Goal: Information Seeking & Learning: Learn about a topic

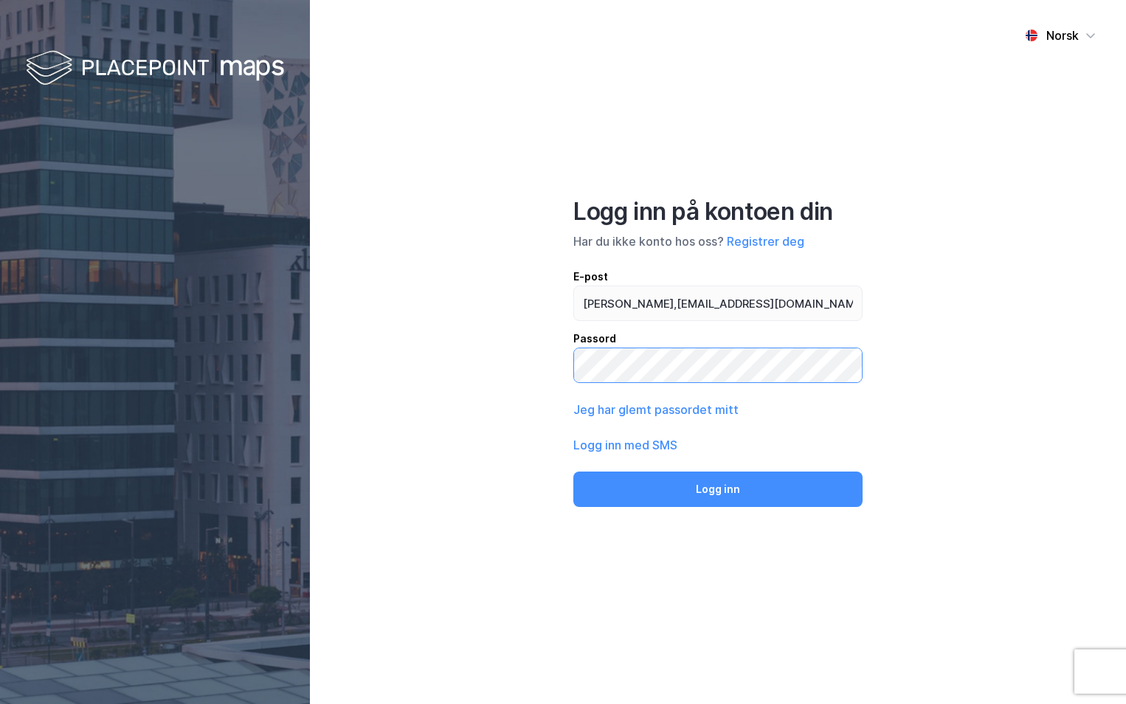
click at [573, 472] on button "Logg inn" at bounding box center [717, 489] width 289 height 35
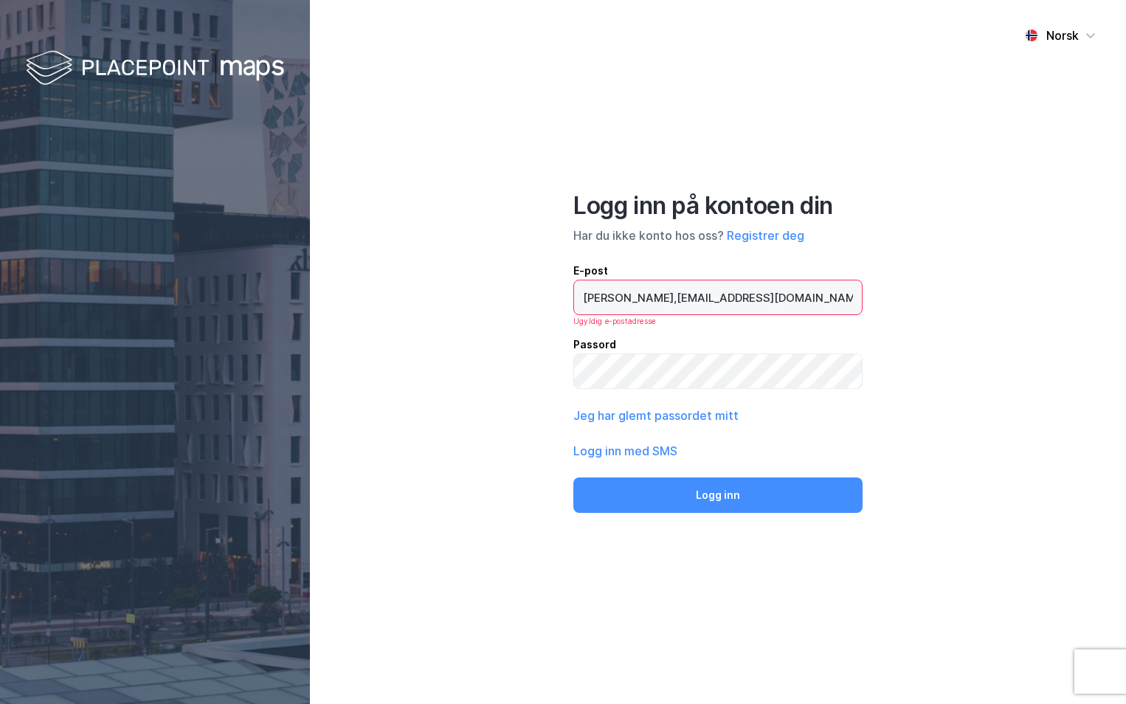
click at [635, 297] on input "[PERSON_NAME],[EMAIL_ADDRESS][DOMAIN_NAME]" at bounding box center [718, 297] width 288 height 34
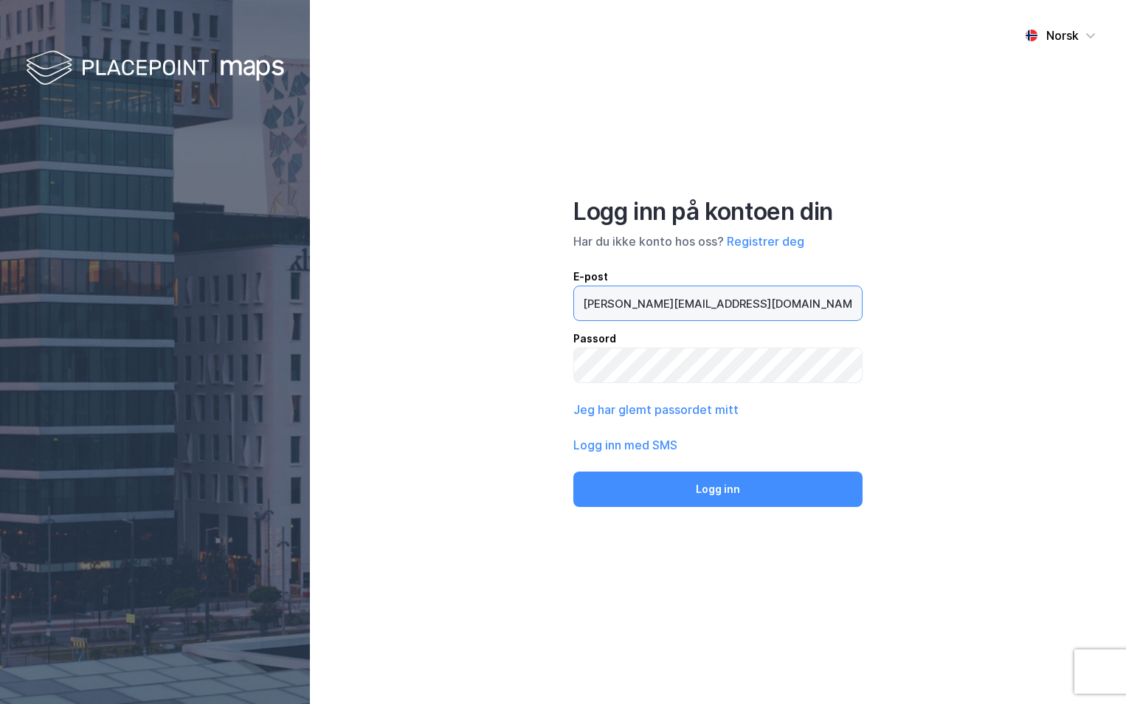
type input "[PERSON_NAME][EMAIL_ADDRESS][DOMAIN_NAME]"
click at [573, 472] on button "Logg inn" at bounding box center [717, 489] width 289 height 35
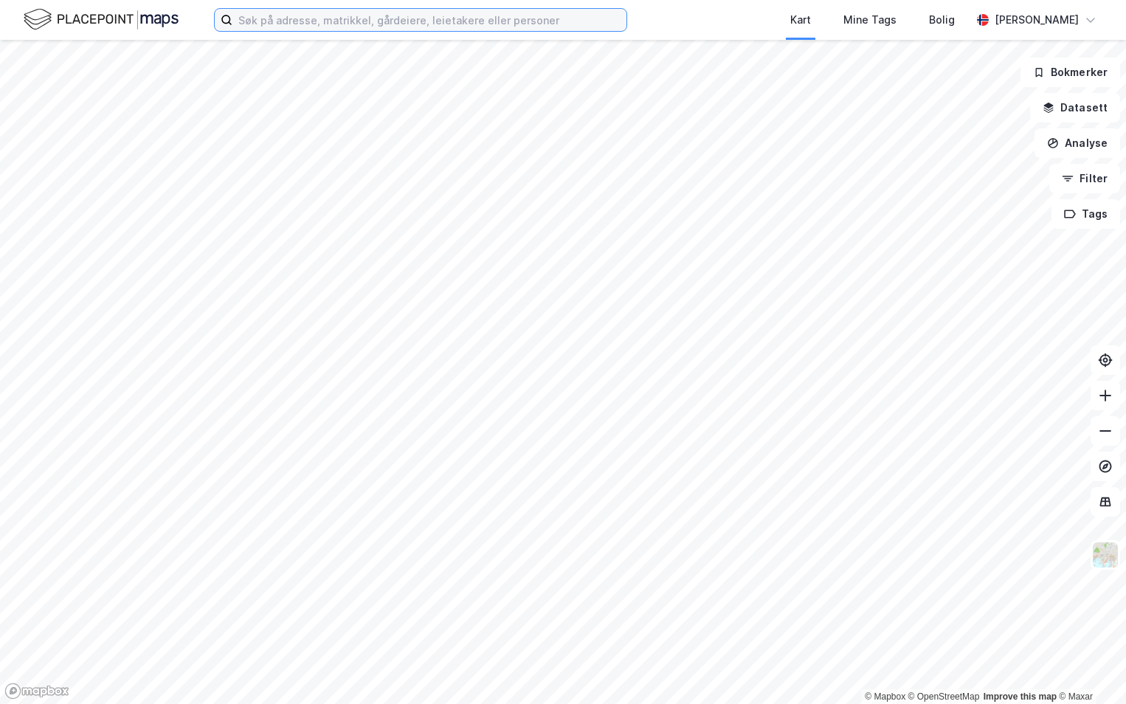
click at [291, 24] on input at bounding box center [429, 20] width 394 height 22
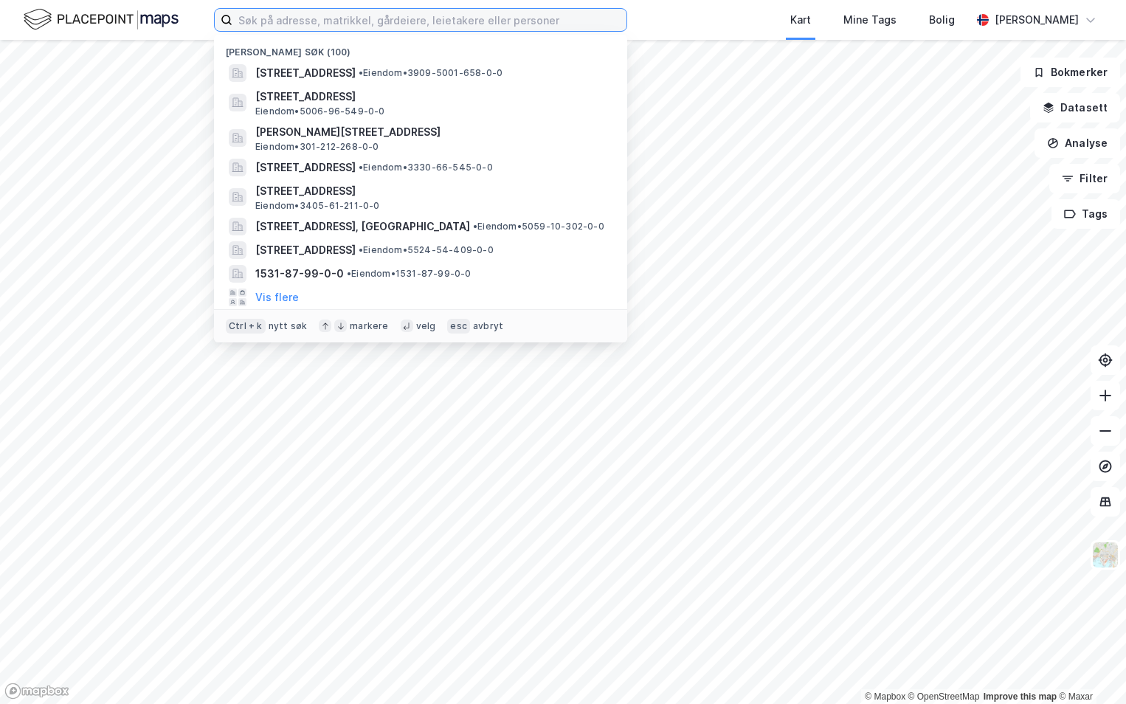
paste input "1804-41/450/0/0"
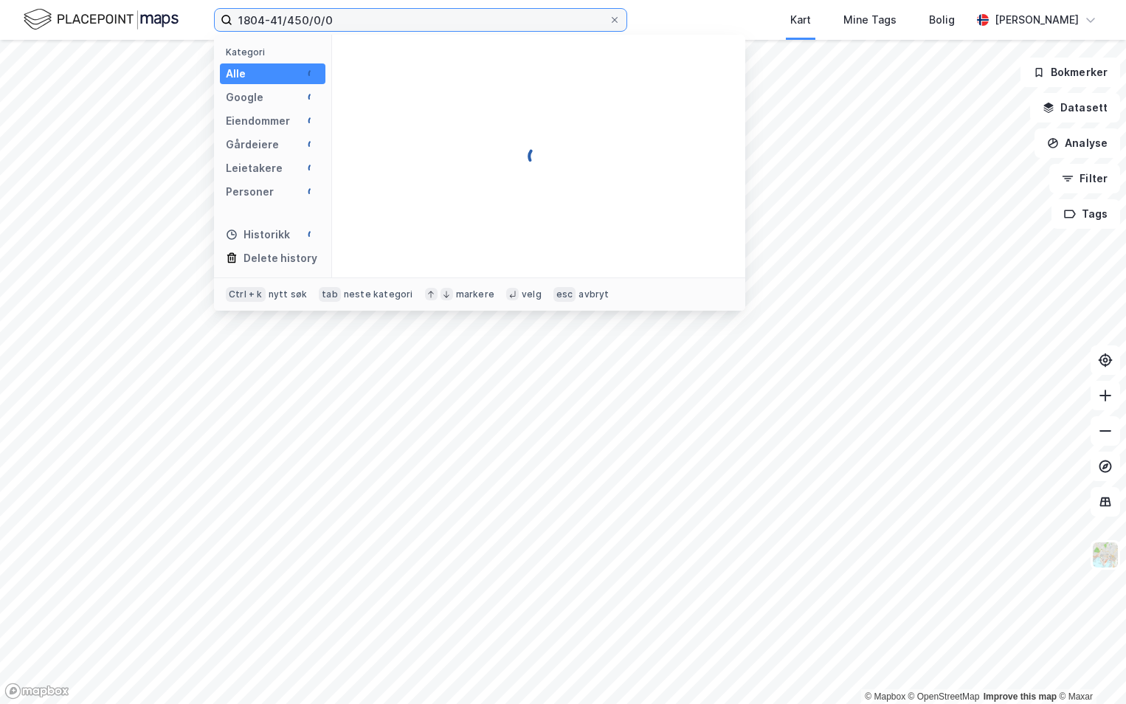
type input "1804-41/450/0/0"
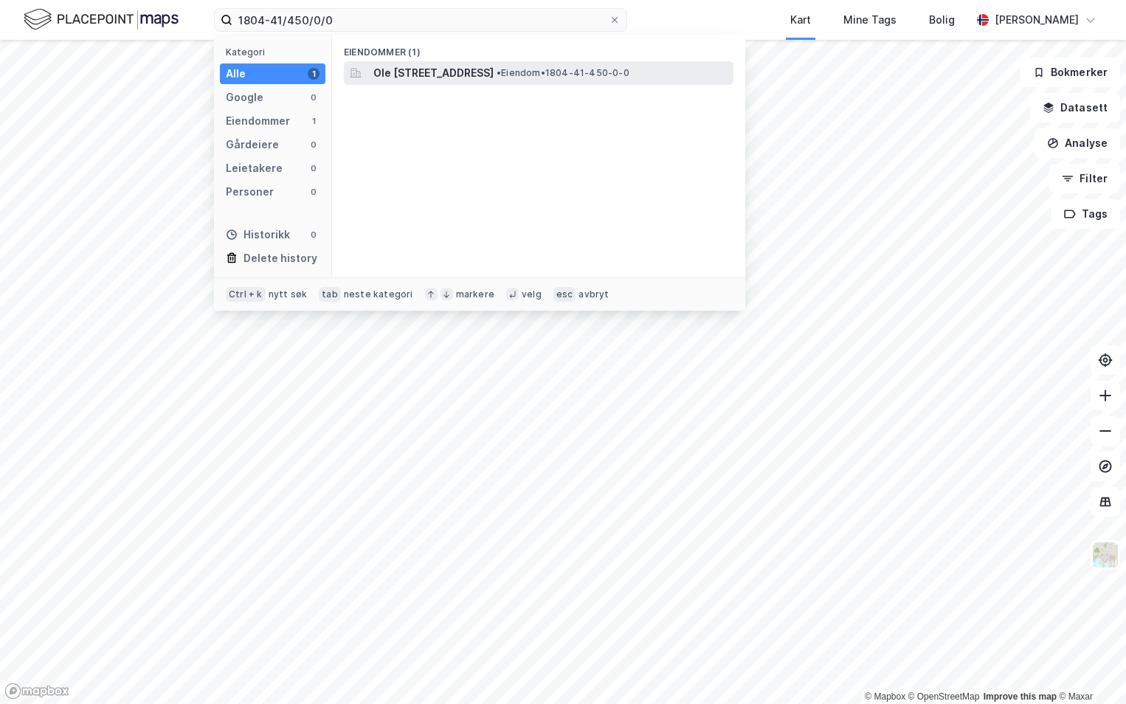
click at [424, 71] on span "Ole [STREET_ADDRESS]" at bounding box center [433, 73] width 120 height 18
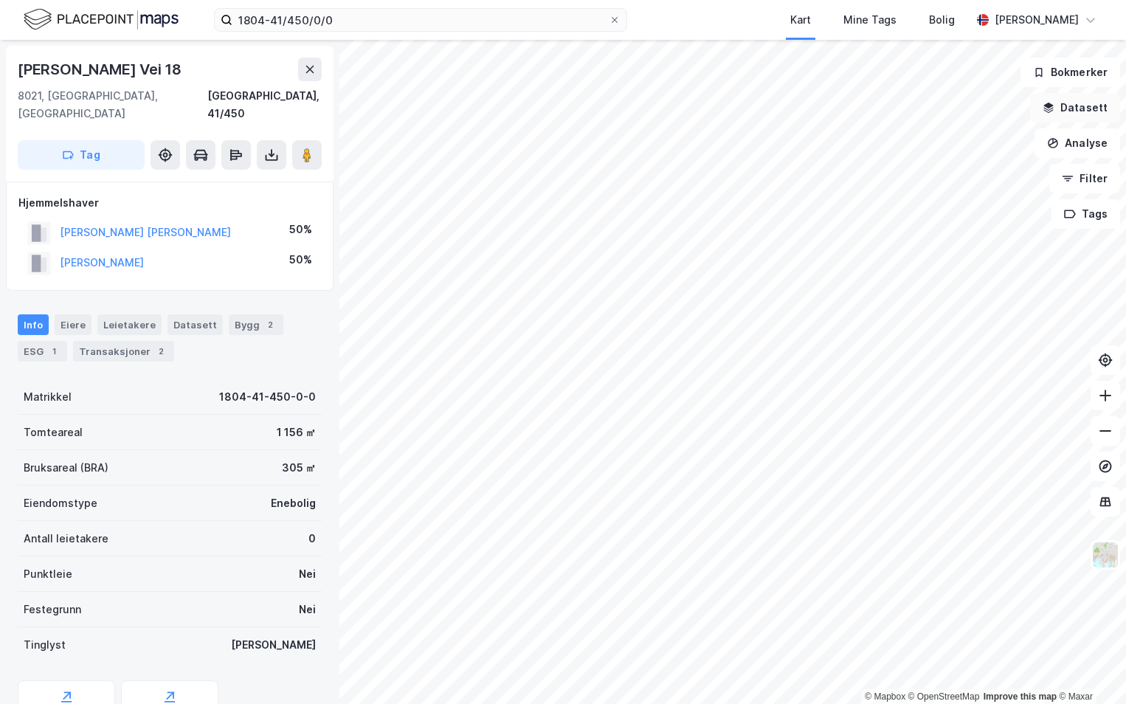
click at [1063, 109] on button "Datasett" at bounding box center [1075, 108] width 90 height 30
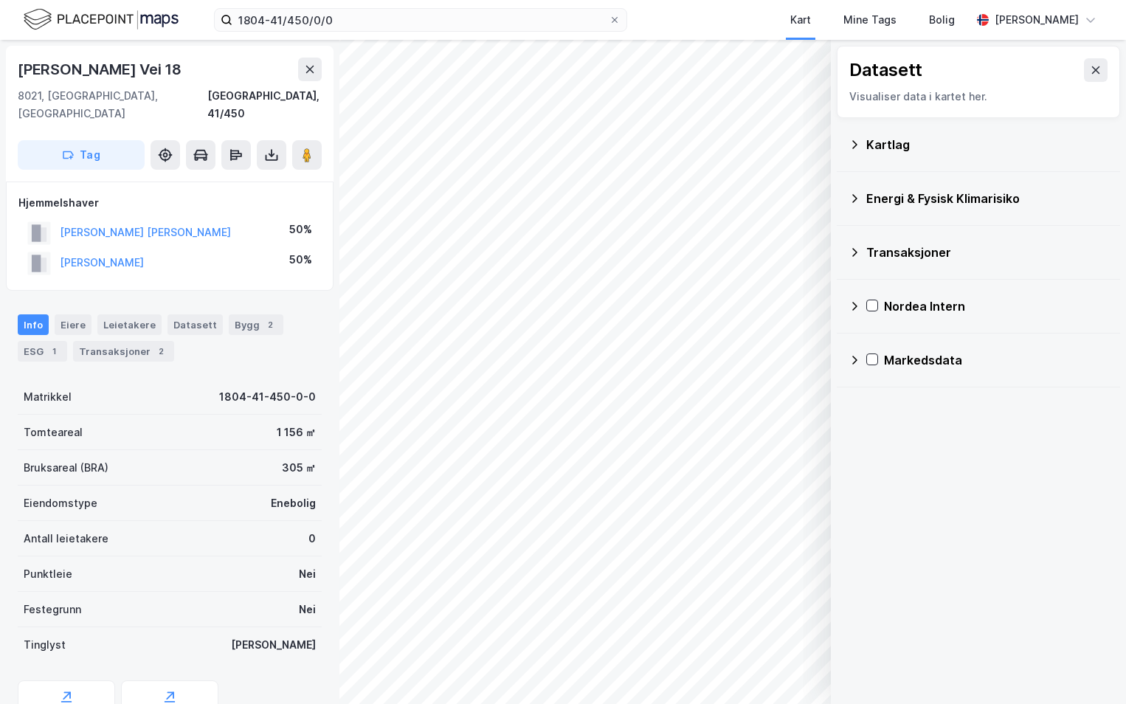
click at [861, 136] on div "Kartlag" at bounding box center [979, 144] width 260 height 35
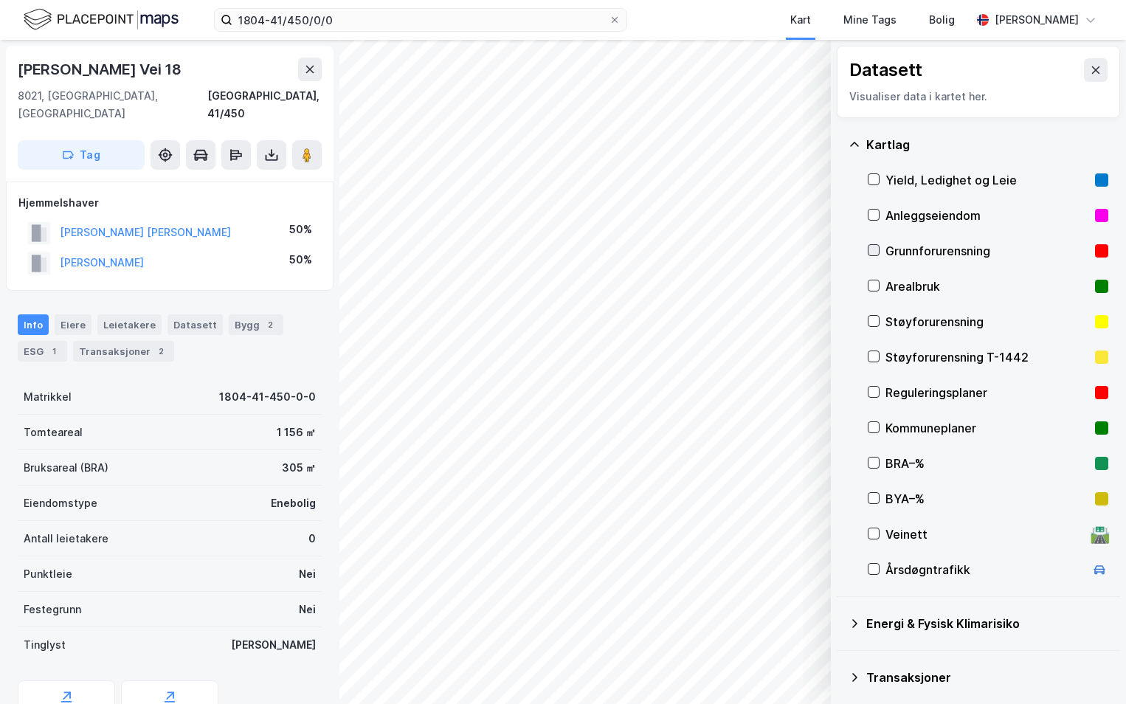
click at [873, 249] on icon at bounding box center [874, 250] width 10 height 10
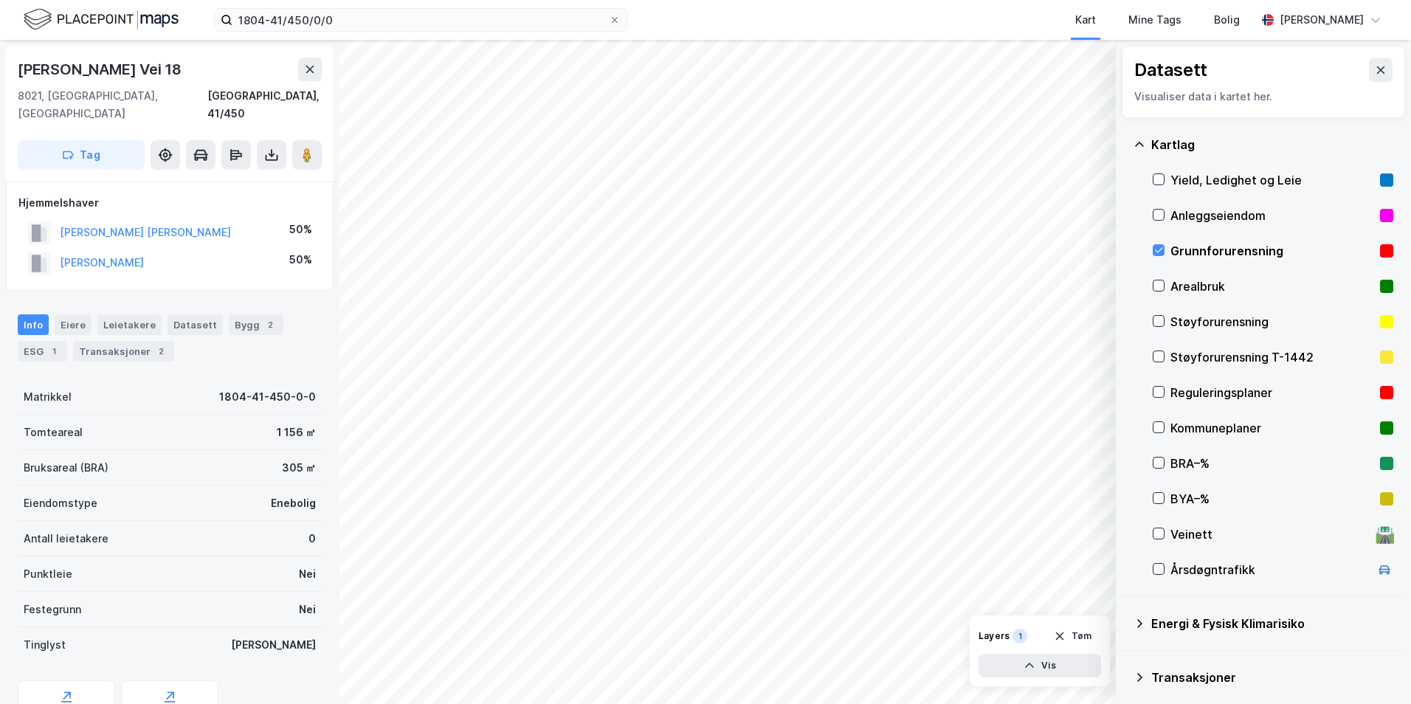
click at [1126, 623] on icon at bounding box center [1140, 624] width 12 height 12
click at [1126, 658] on icon at bounding box center [1176, 658] width 10 height 10
click at [1126, 657] on icon at bounding box center [1158, 658] width 9 height 5
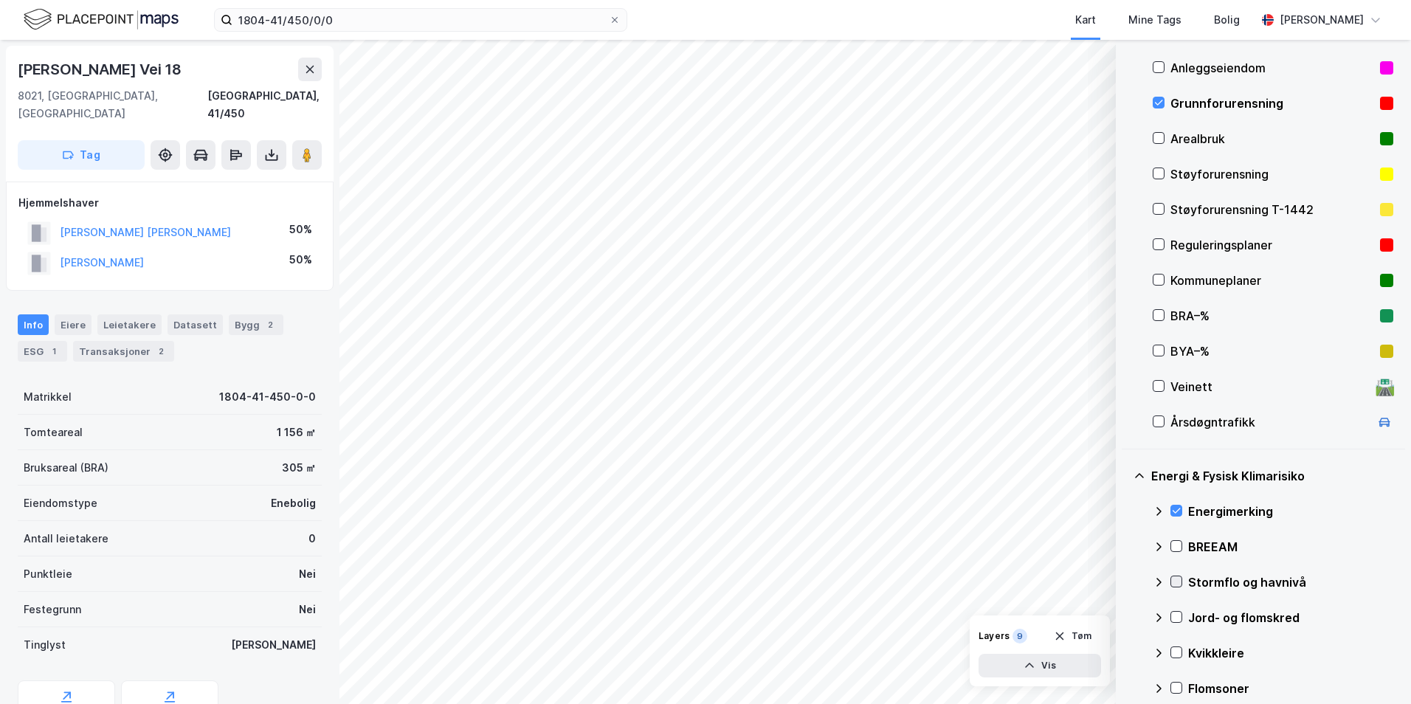
click at [1126, 581] on icon at bounding box center [1177, 581] width 8 height 5
click at [1126, 583] on icon at bounding box center [1159, 582] width 12 height 12
click at [1126, 619] on icon at bounding box center [1176, 617] width 10 height 10
click at [1126, 619] on icon at bounding box center [1159, 618] width 12 height 12
click at [1126, 652] on icon at bounding box center [1176, 652] width 10 height 10
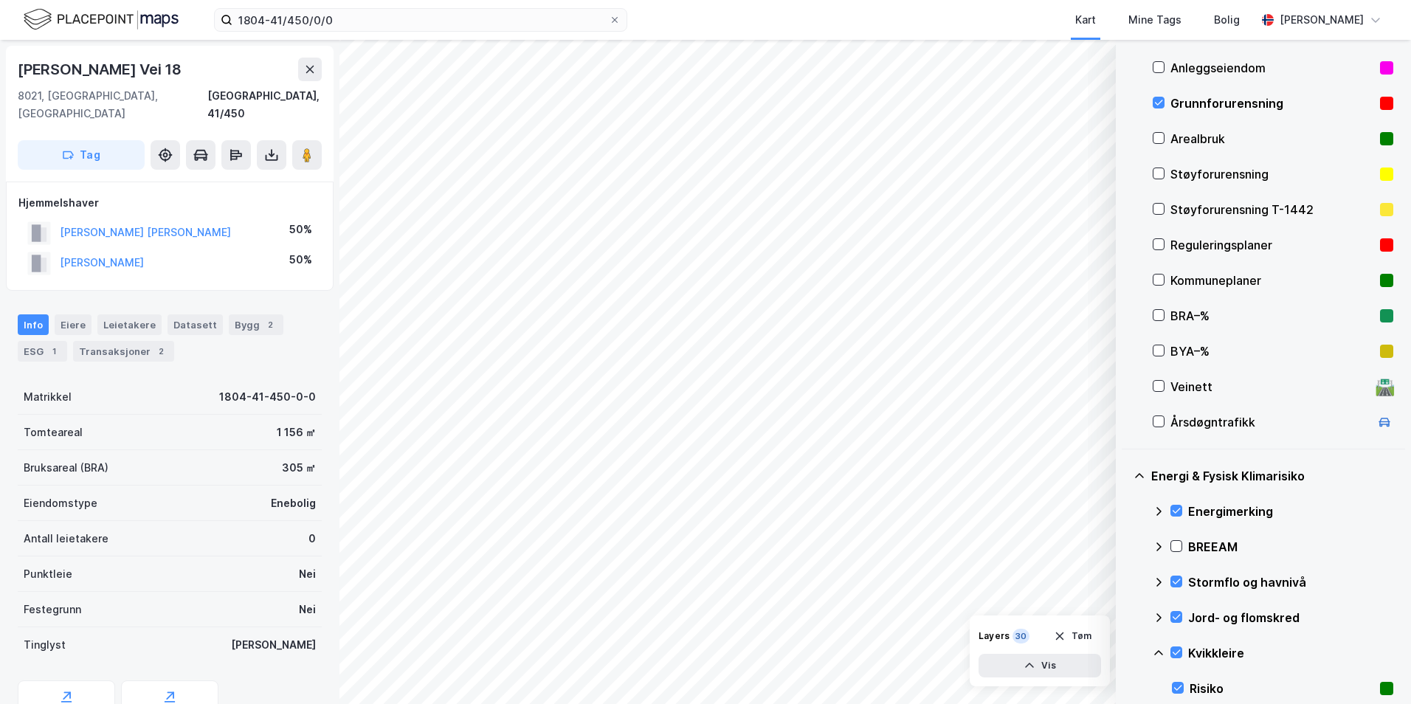
click at [1126, 651] on icon at bounding box center [1158, 652] width 9 height 5
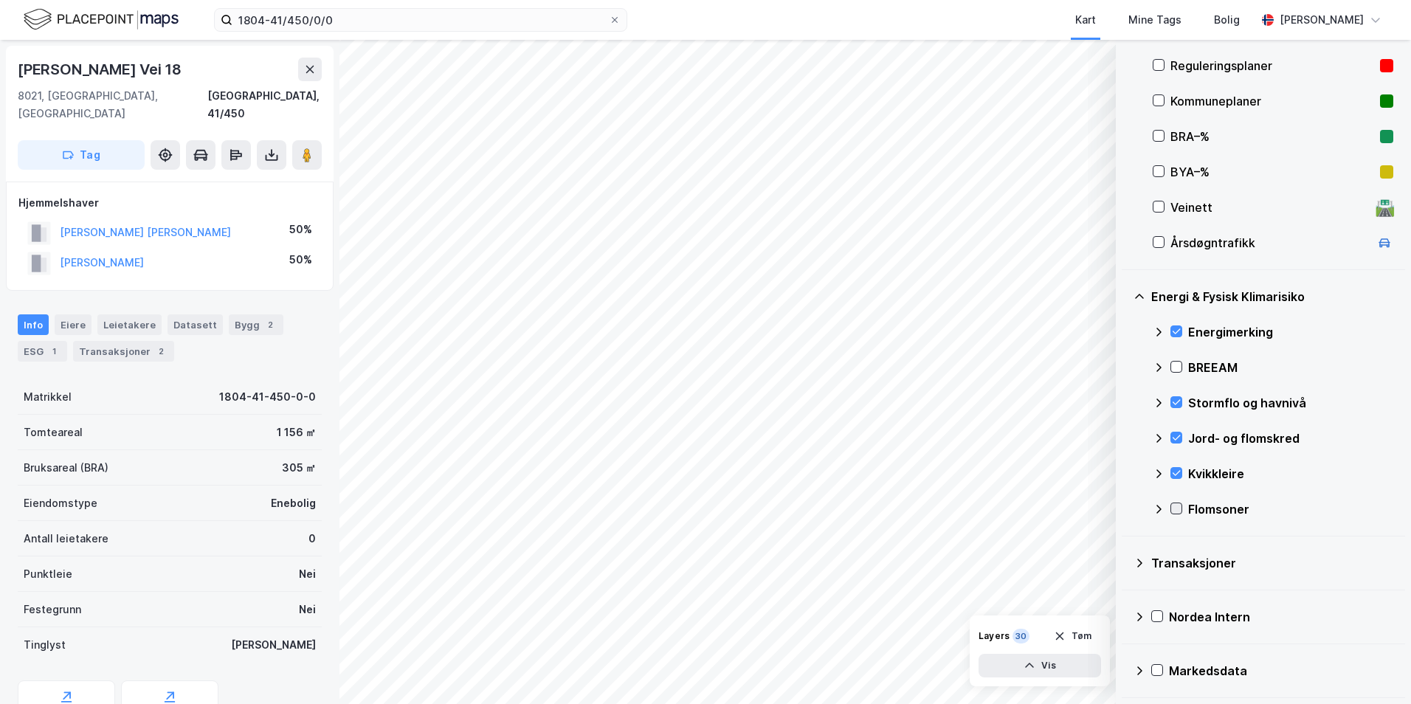
click at [1126, 513] on icon at bounding box center [1176, 508] width 10 height 10
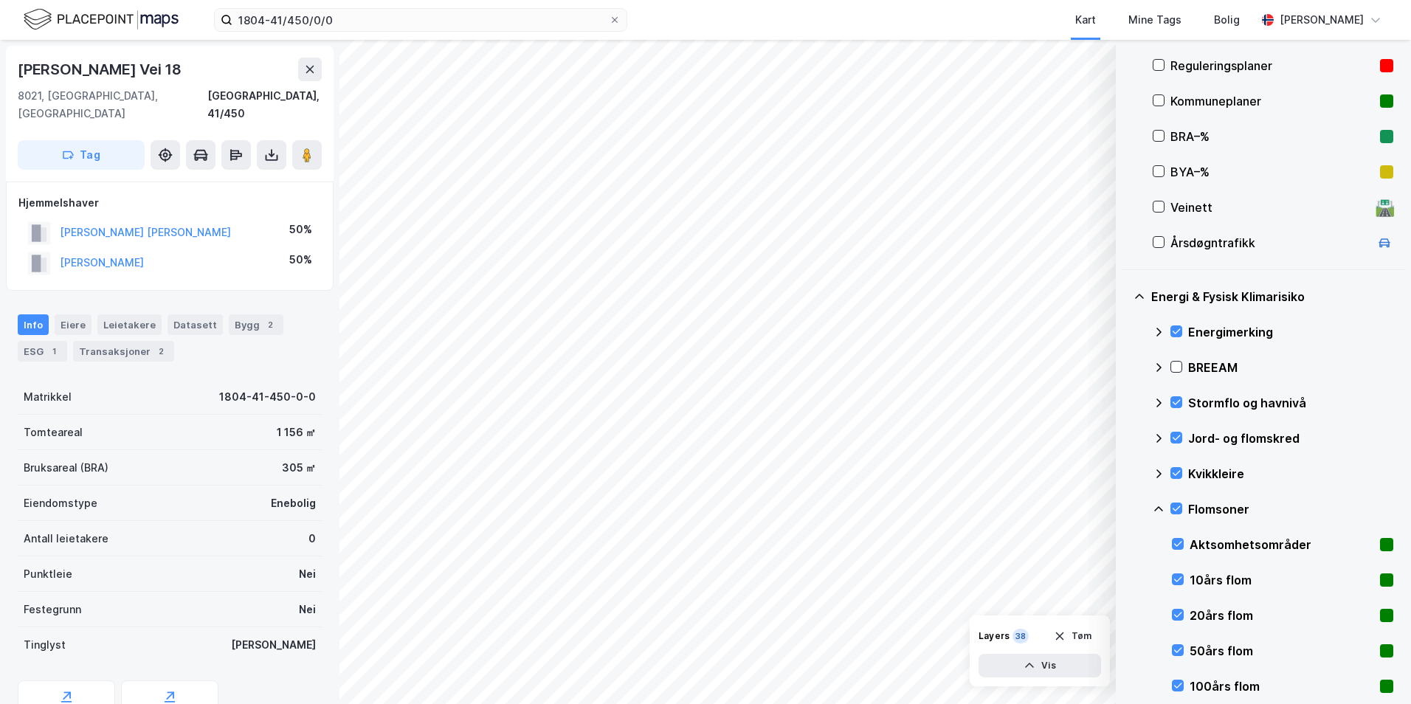
click at [1126, 511] on icon at bounding box center [1158, 508] width 9 height 5
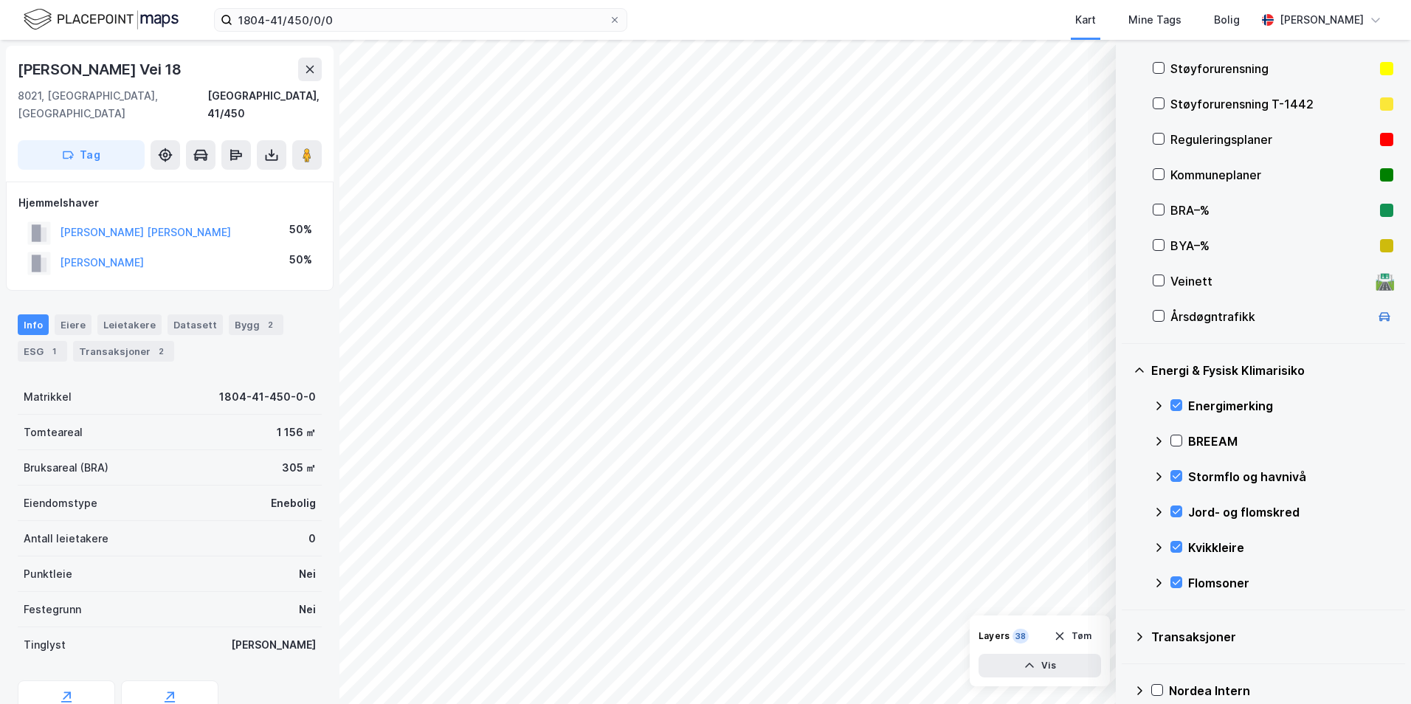
scroll to position [179, 0]
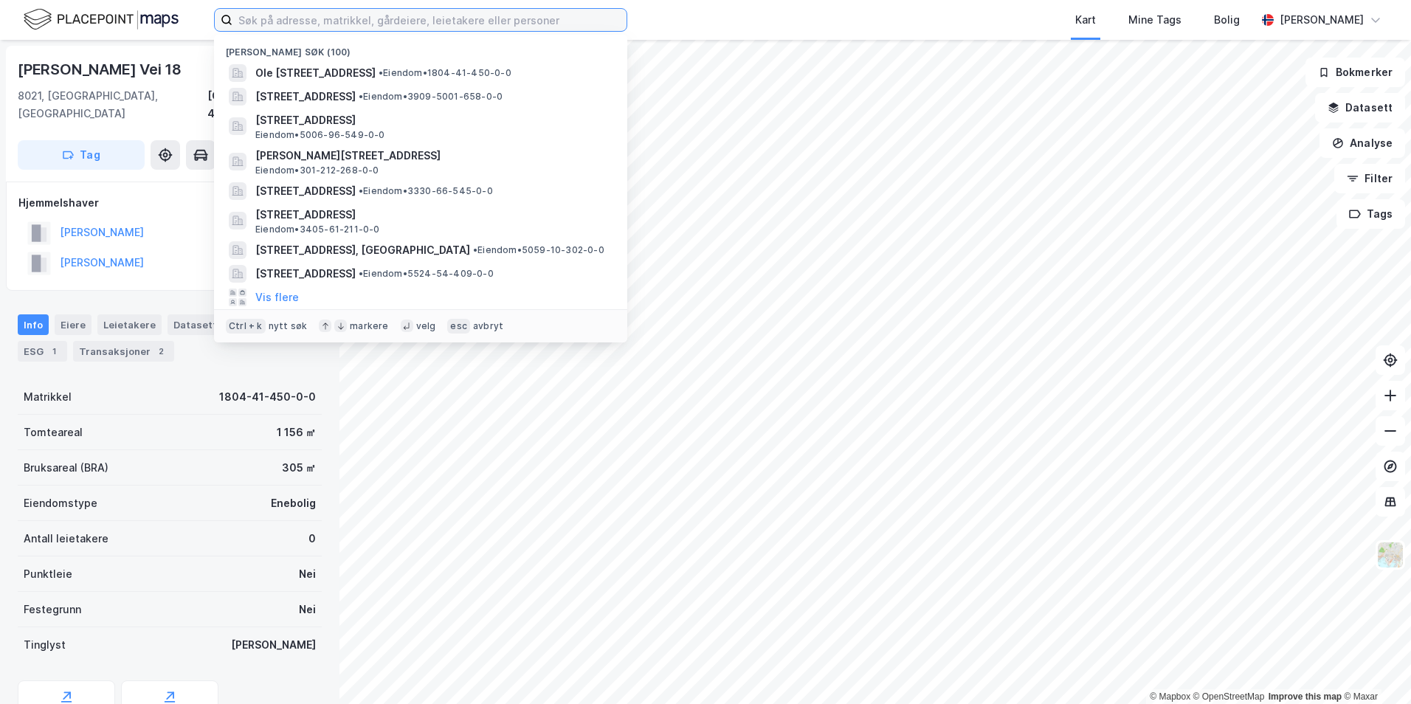
click at [356, 19] on input at bounding box center [429, 20] width 394 height 22
paste input "1103-56/268/0/0"
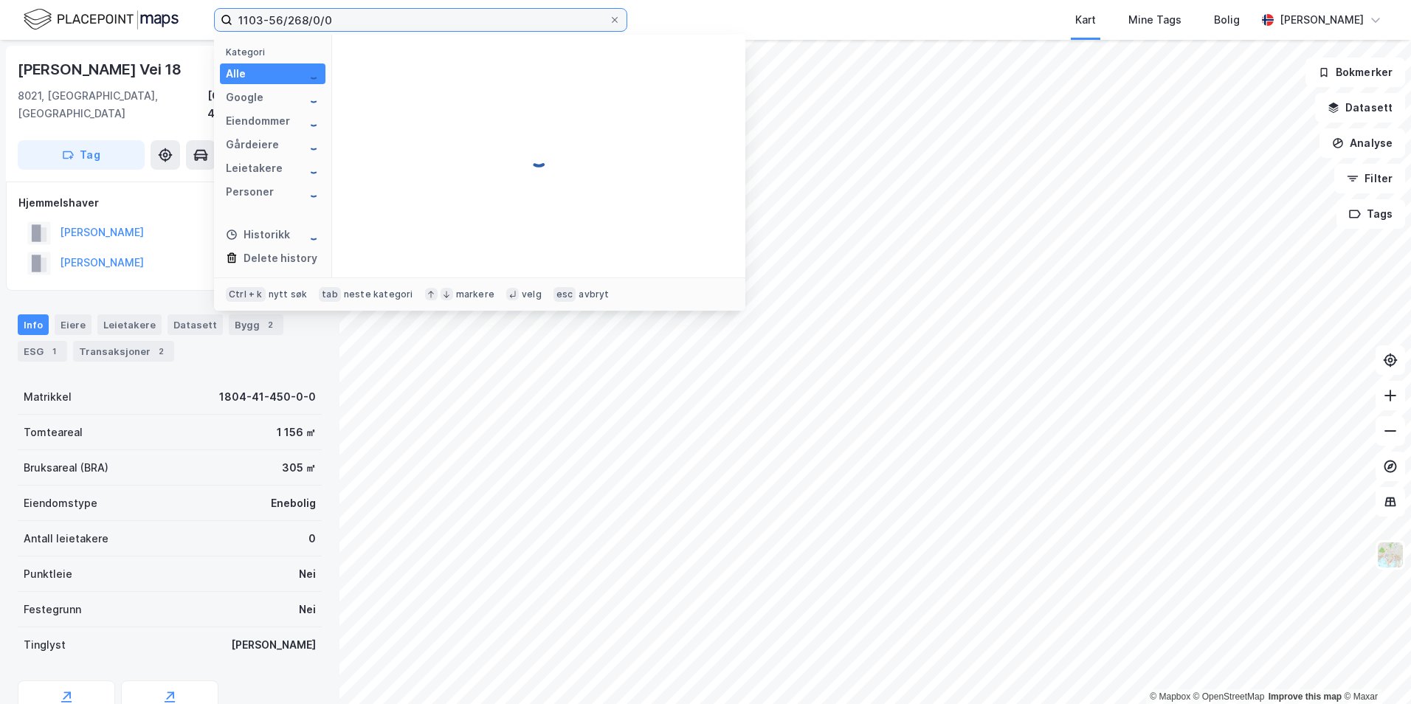
type input "1103-56/268/0/0"
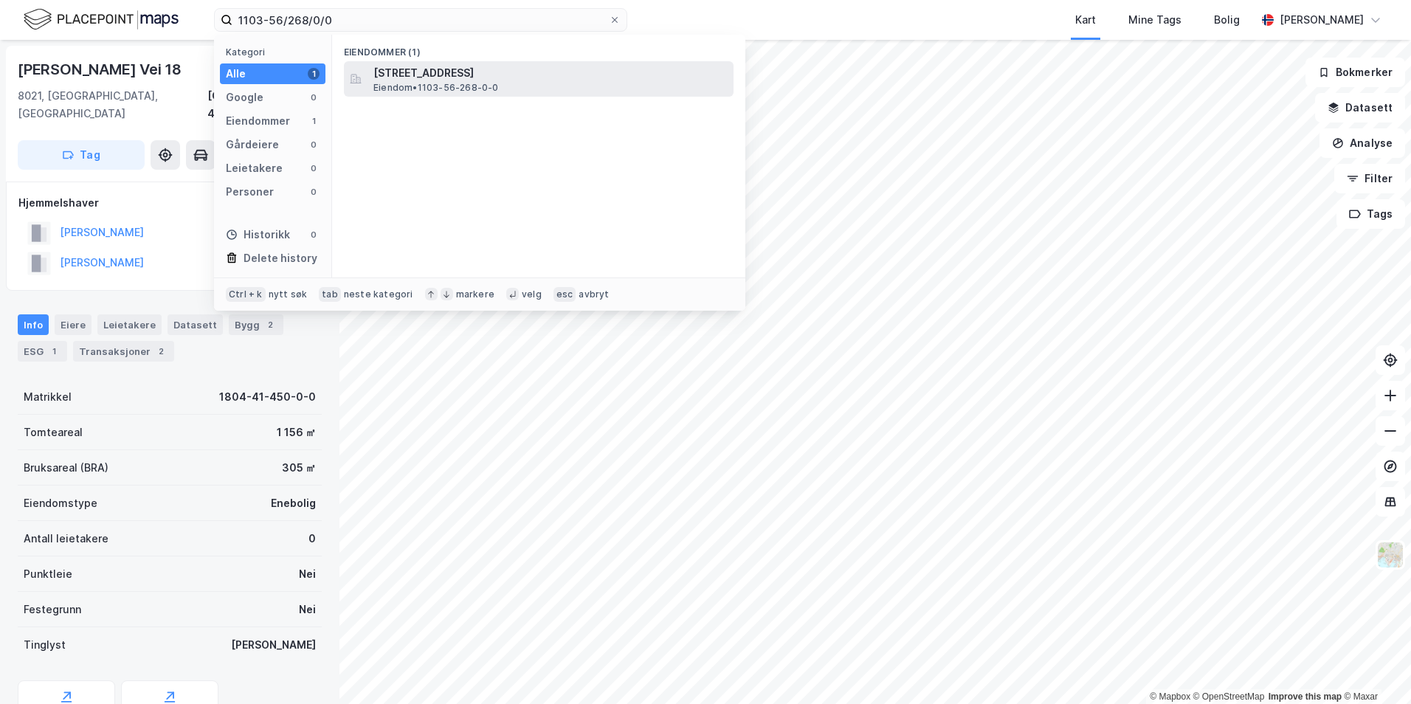
click at [466, 71] on span "Dronningens gate 14, 4009, STAVANGER, STAVANGER" at bounding box center [550, 73] width 354 height 18
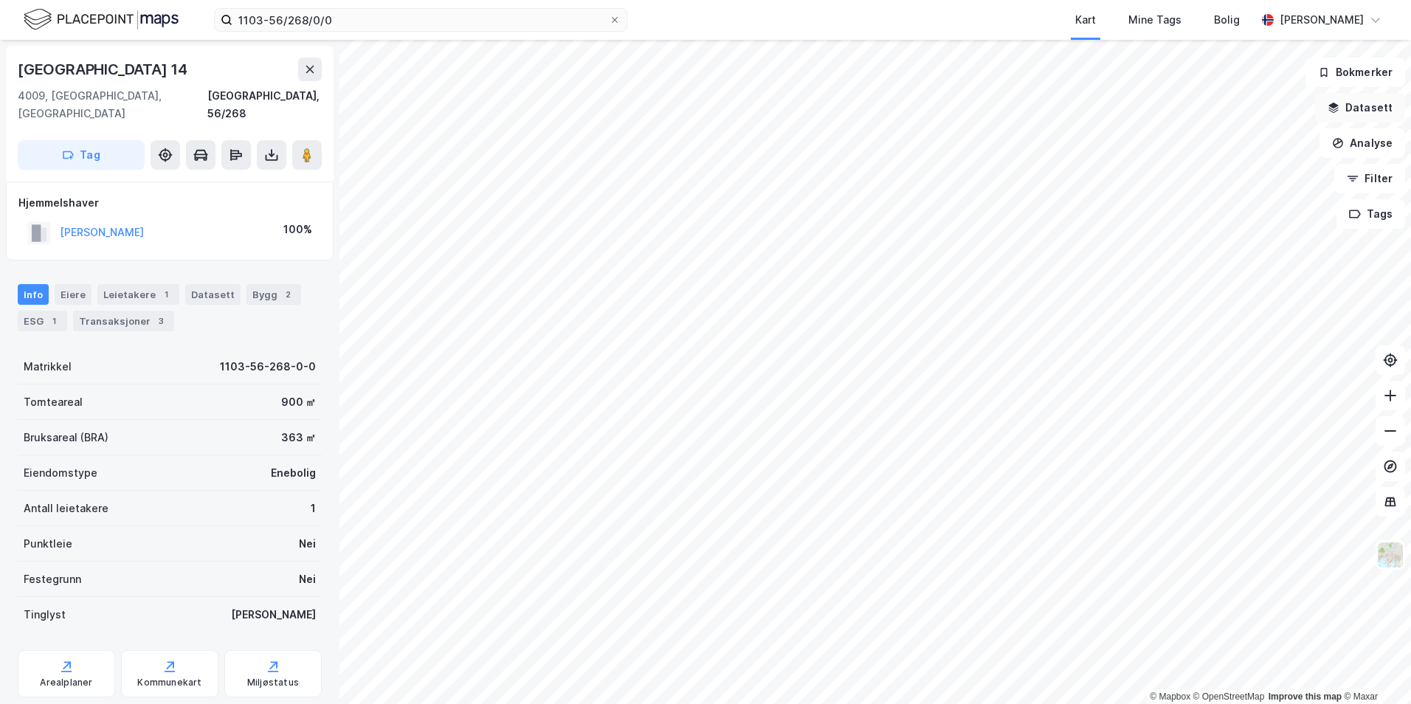
click at [1374, 100] on button "Datasett" at bounding box center [1360, 108] width 90 height 30
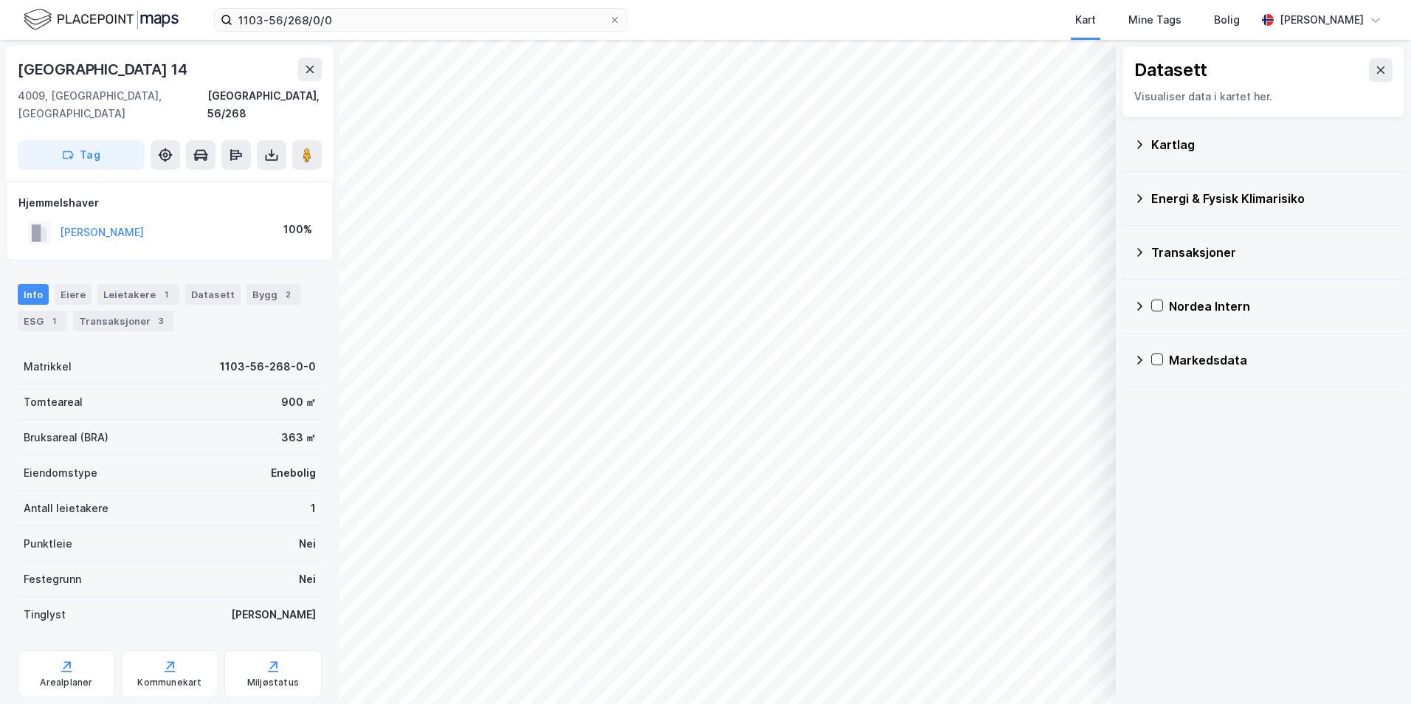
click at [1146, 153] on div "Kartlag" at bounding box center [1264, 144] width 260 height 35
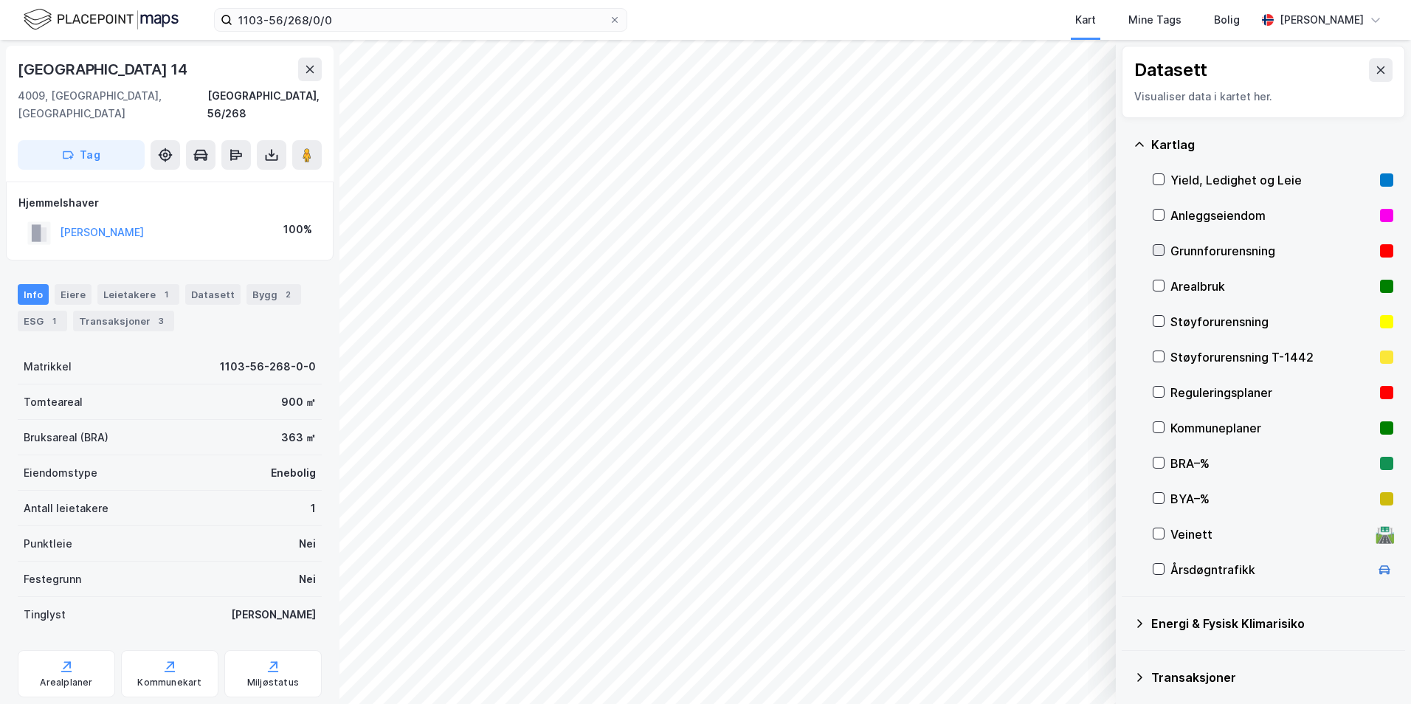
click at [1160, 252] on icon at bounding box center [1159, 250] width 10 height 10
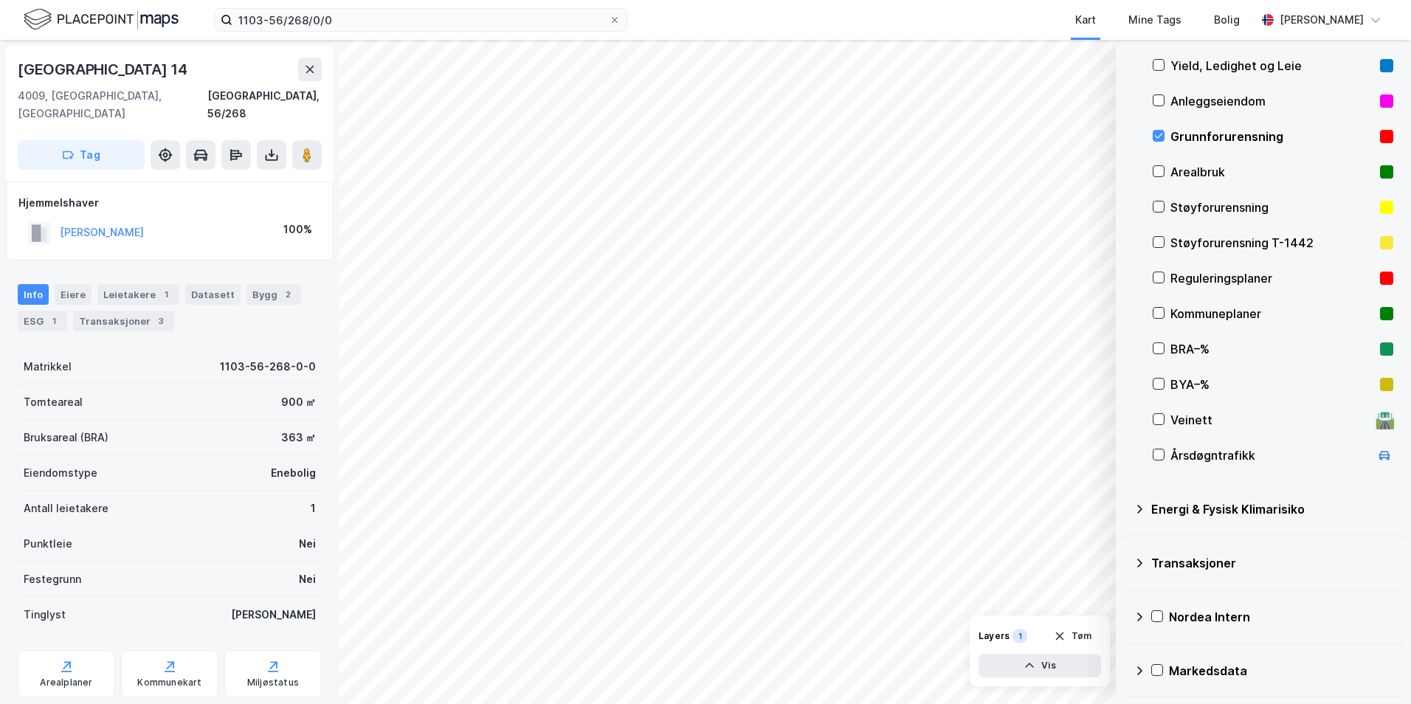
click at [1143, 505] on icon at bounding box center [1140, 509] width 12 height 12
click at [1179, 546] on icon at bounding box center [1176, 544] width 10 height 10
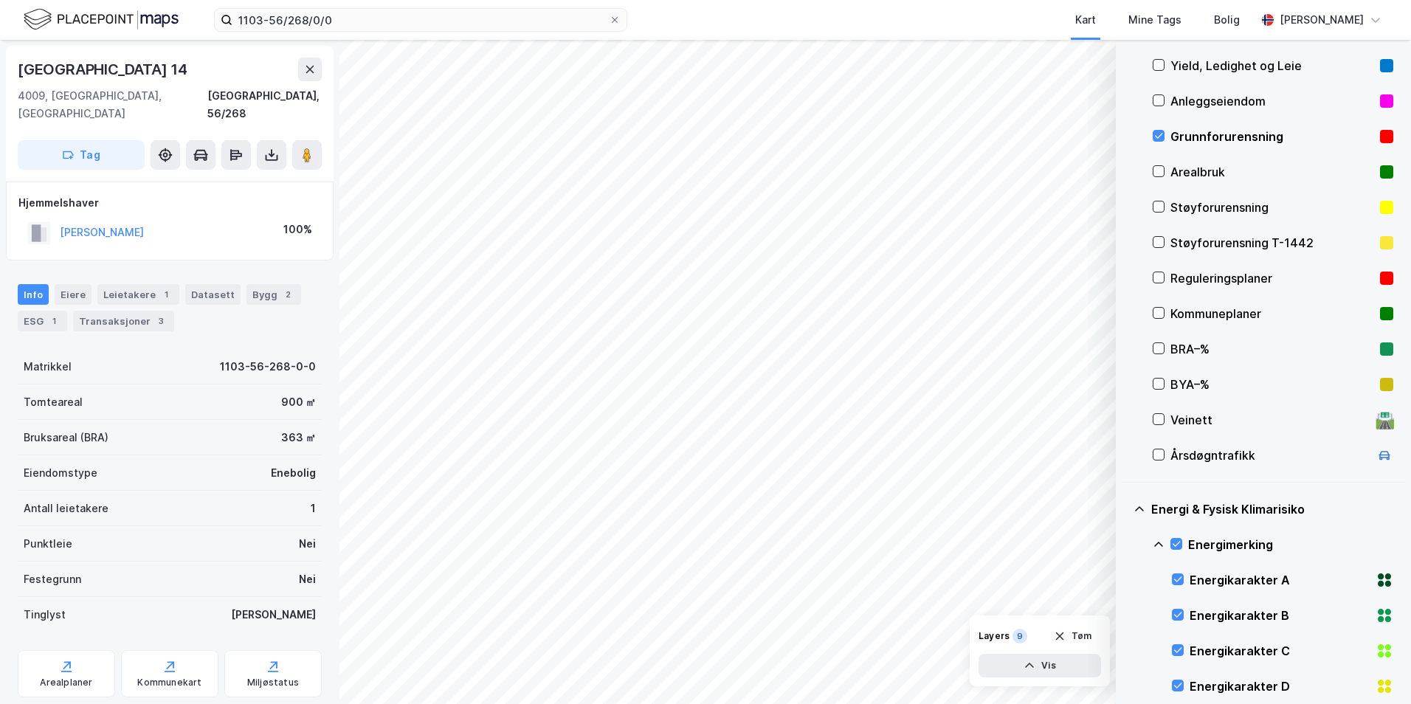
click at [1157, 542] on icon at bounding box center [1159, 545] width 12 height 12
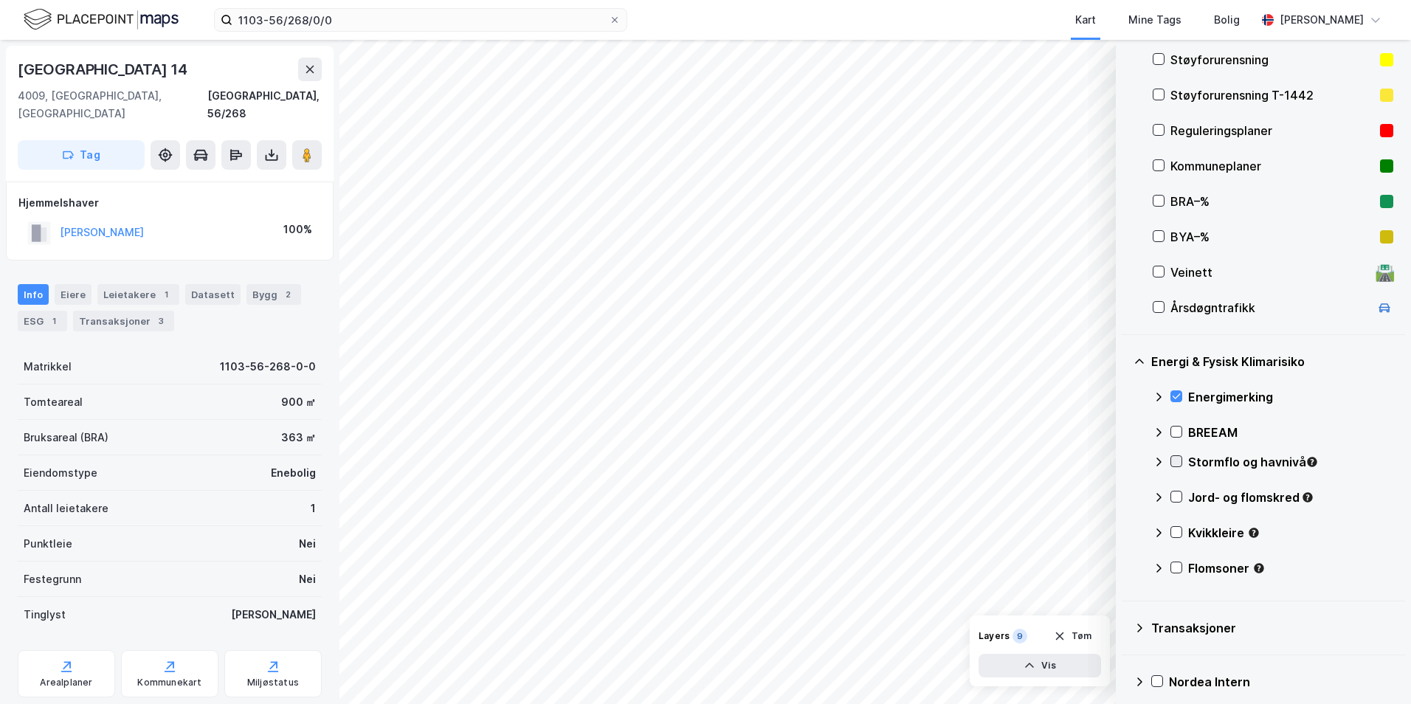
click at [1177, 463] on icon at bounding box center [1177, 461] width 8 height 5
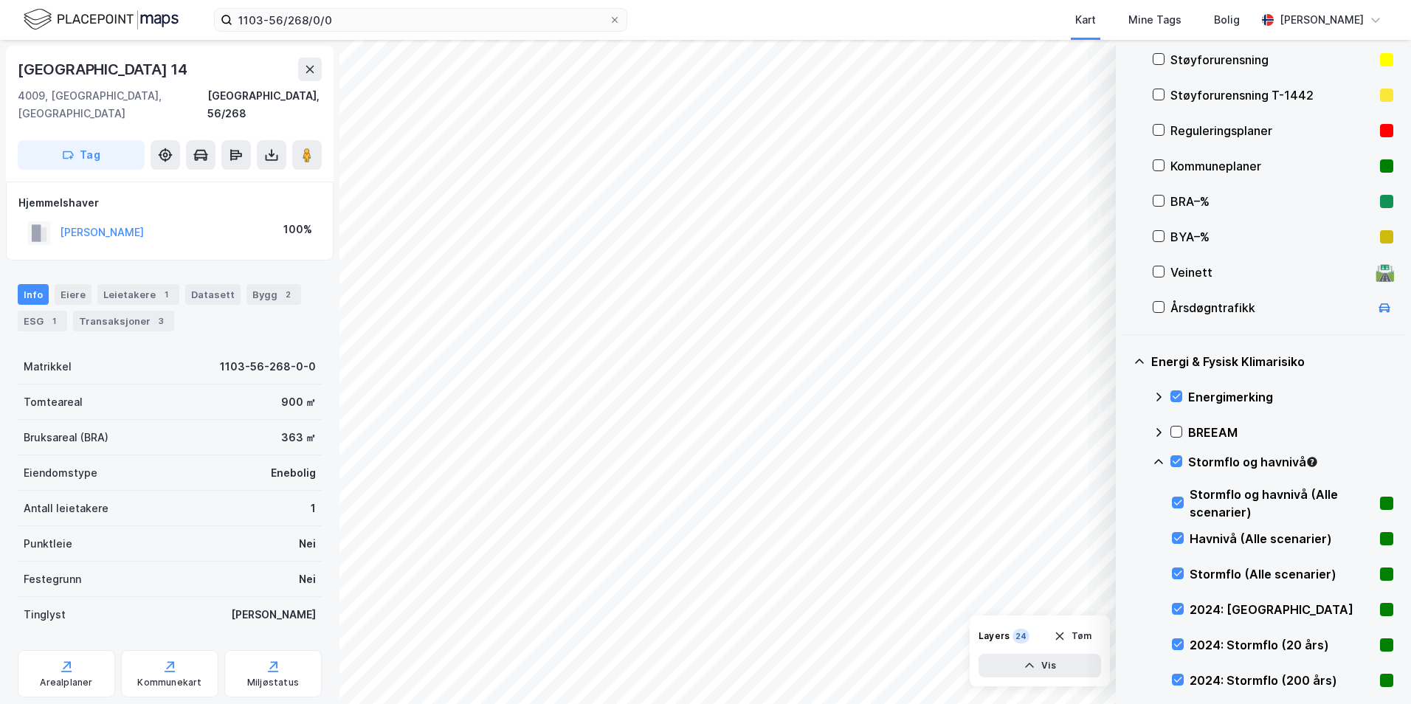
click at [1158, 462] on icon at bounding box center [1159, 462] width 12 height 12
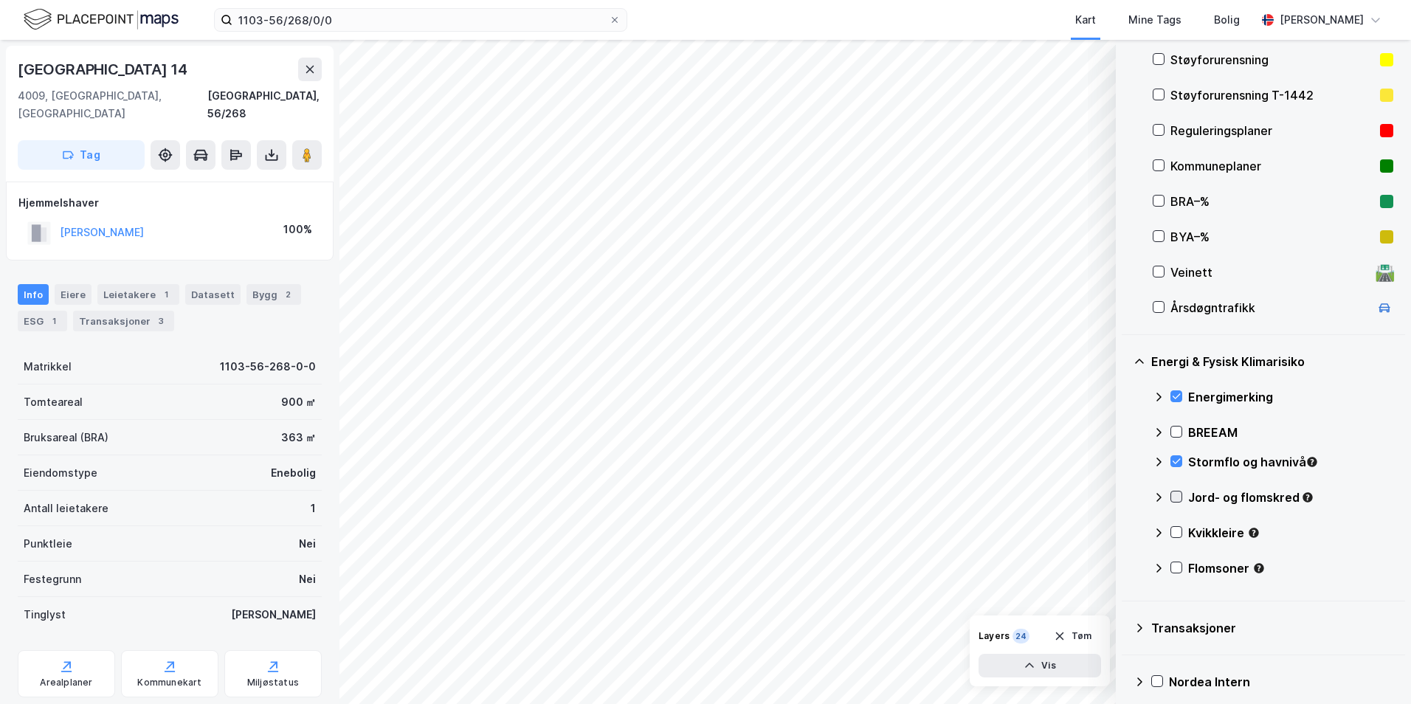
click at [1179, 496] on icon at bounding box center [1177, 497] width 8 height 5
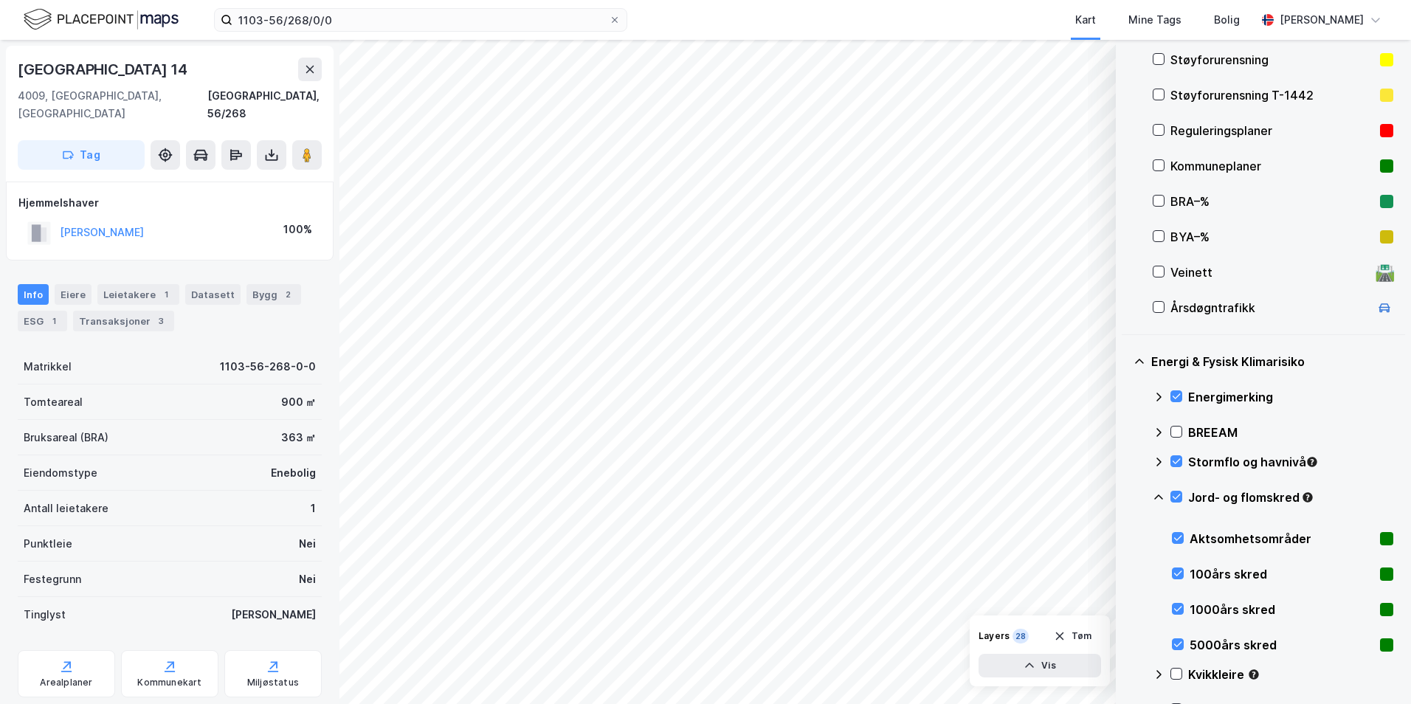
click at [1156, 494] on icon at bounding box center [1159, 498] width 12 height 12
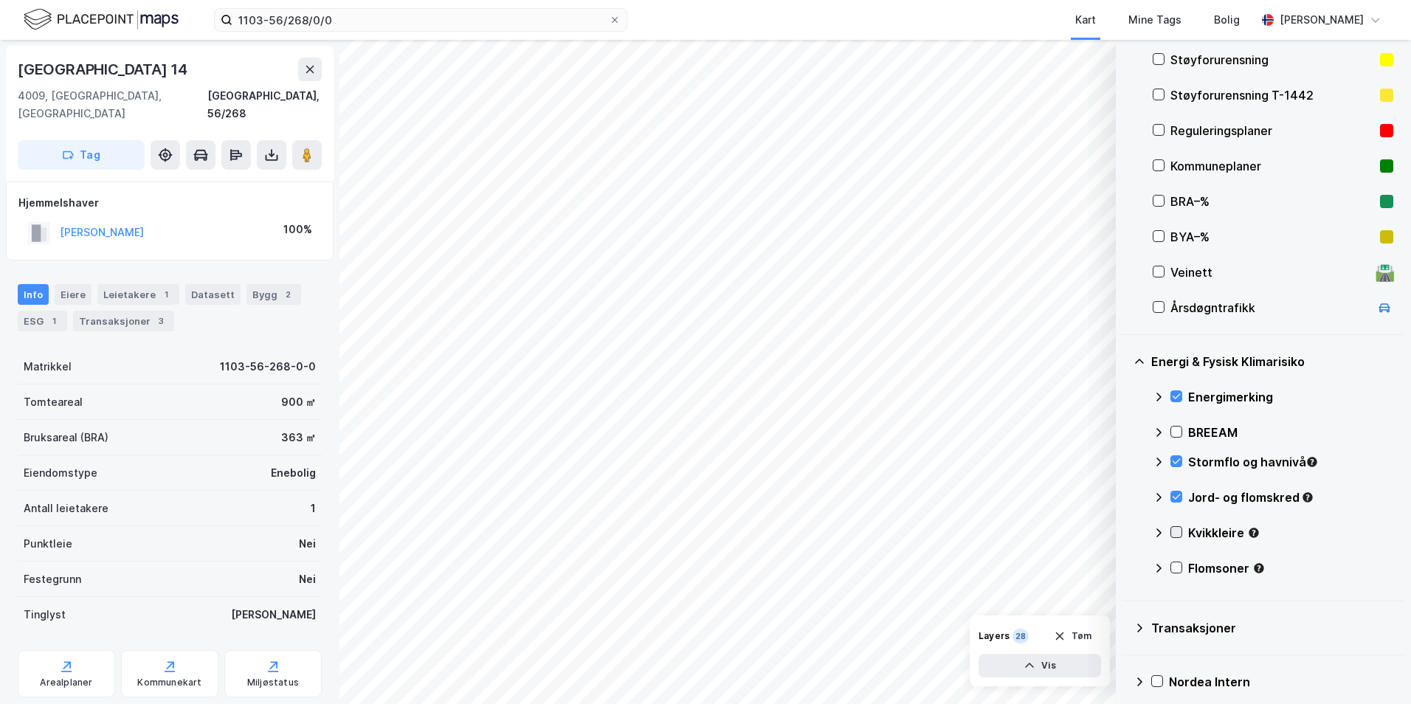
click at [1178, 530] on icon at bounding box center [1176, 532] width 10 height 10
click at [1158, 533] on icon at bounding box center [1159, 533] width 12 height 12
click at [1181, 565] on icon at bounding box center [1176, 567] width 10 height 10
click at [1157, 567] on icon at bounding box center [1159, 568] width 12 height 12
click at [1177, 566] on icon at bounding box center [1176, 567] width 10 height 10
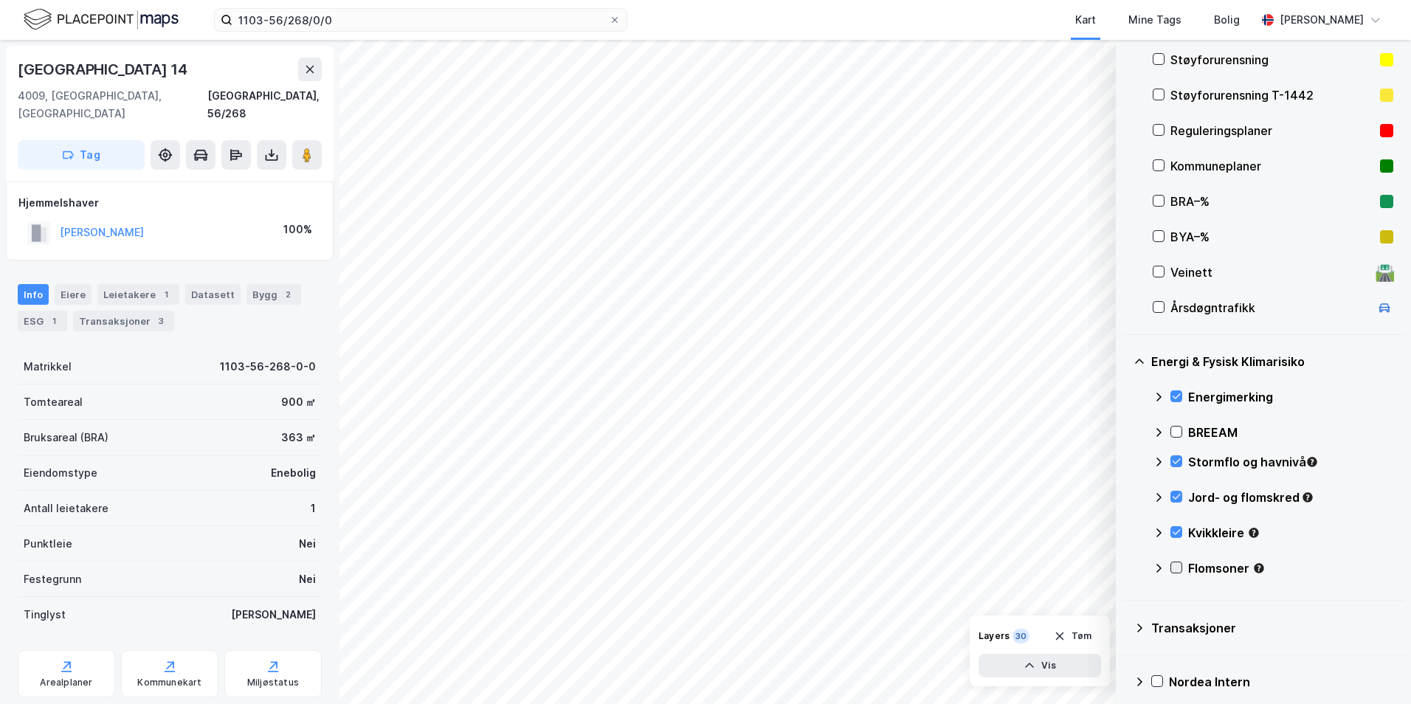
click at [1177, 566] on icon at bounding box center [1176, 567] width 10 height 10
click at [1158, 566] on icon at bounding box center [1158, 567] width 9 height 5
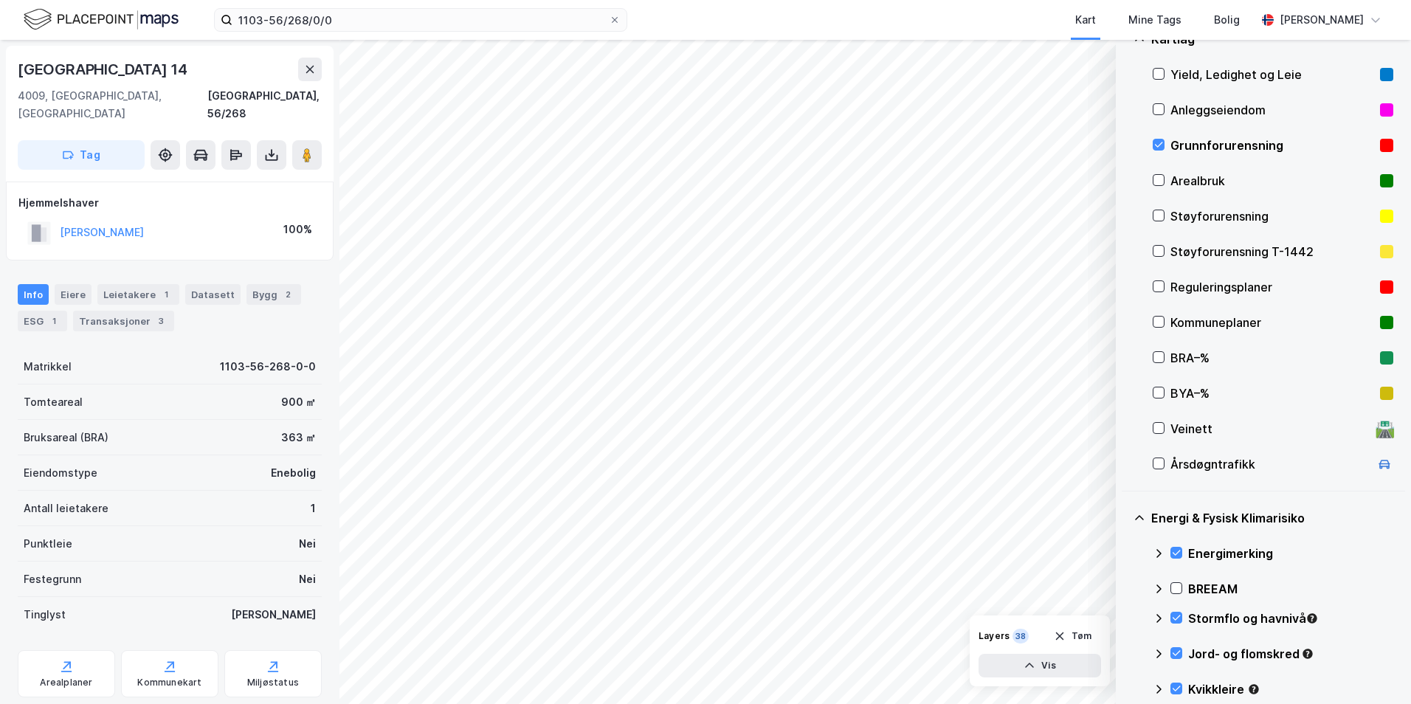
scroll to position [179, 0]
